Goal: Understand process/instructions

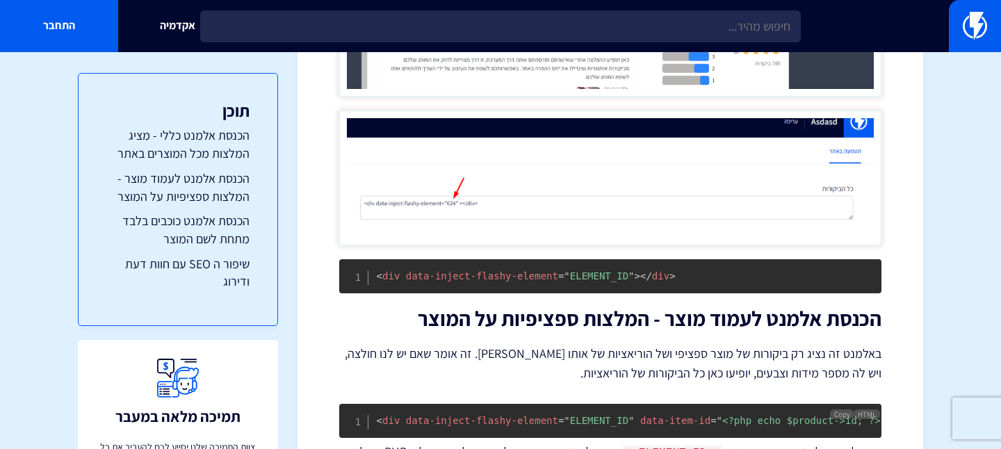
scroll to position [1660, 0]
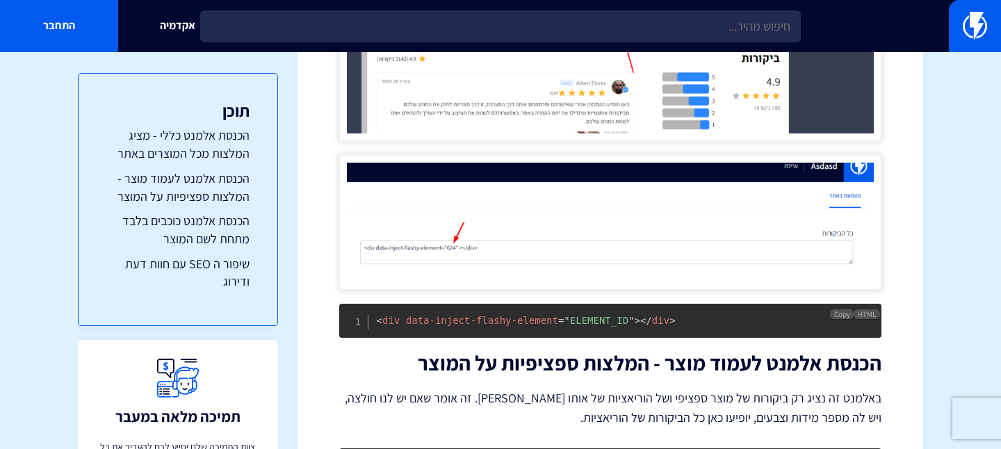
click at [528, 317] on span "data-inject-flashy-element" at bounding box center [482, 320] width 152 height 11
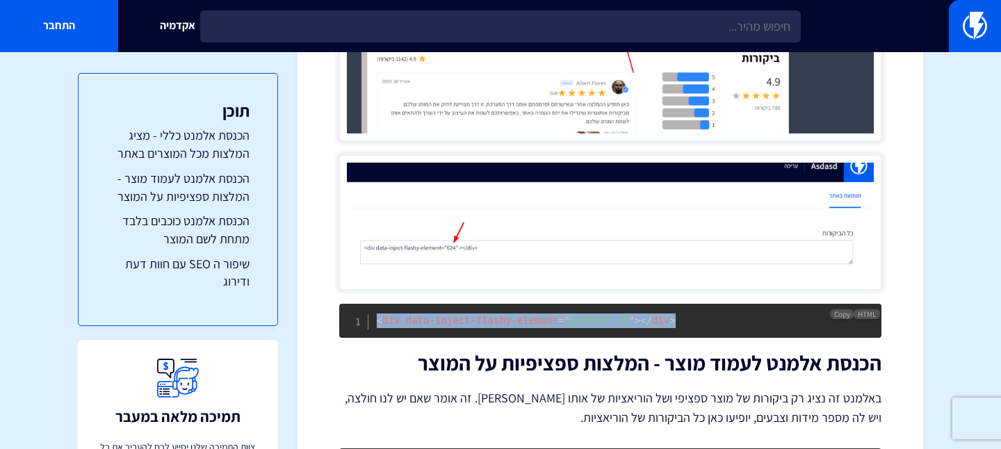
click at [528, 317] on span "data-inject-flashy-element" at bounding box center [482, 320] width 152 height 11
copy code "< div data-inject-flashy-element = " ELEMENT_ID " > </ div >"
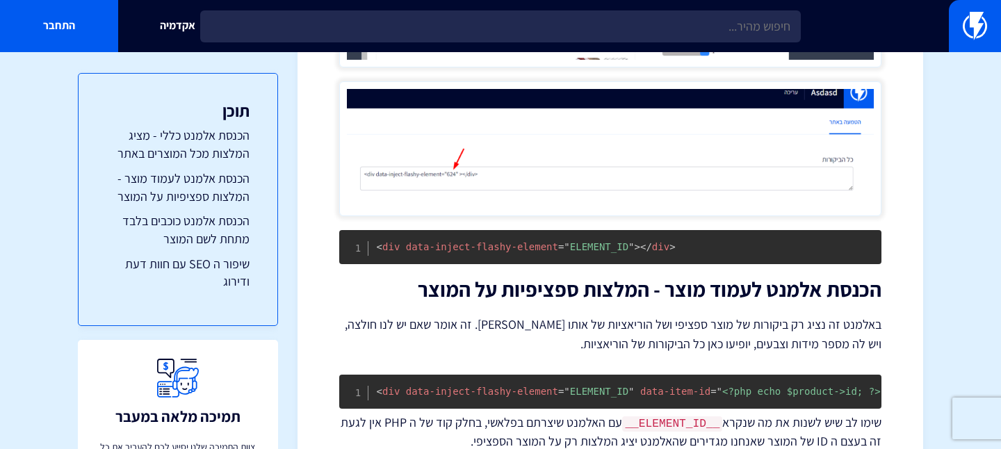
scroll to position [1959, 0]
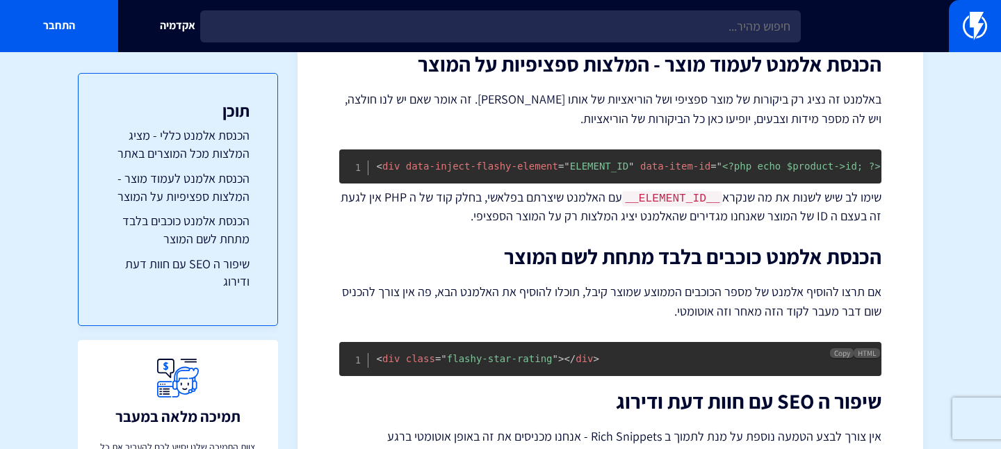
click at [537, 354] on span "= " flashy-star-rating "" at bounding box center [496, 358] width 123 height 11
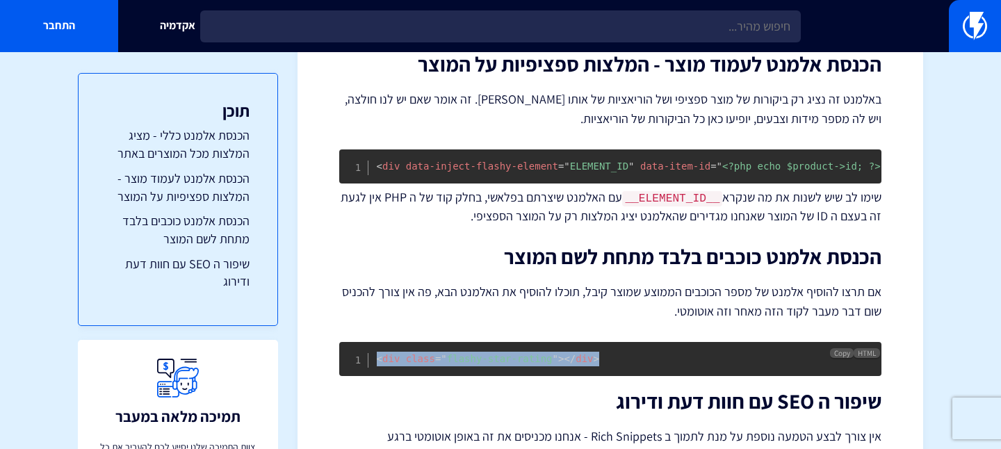
click at [537, 354] on span "= " flashy-star-rating "" at bounding box center [496, 358] width 123 height 11
click at [844, 348] on span "Copy" at bounding box center [842, 353] width 16 height 10
